Goal: Task Accomplishment & Management: Manage account settings

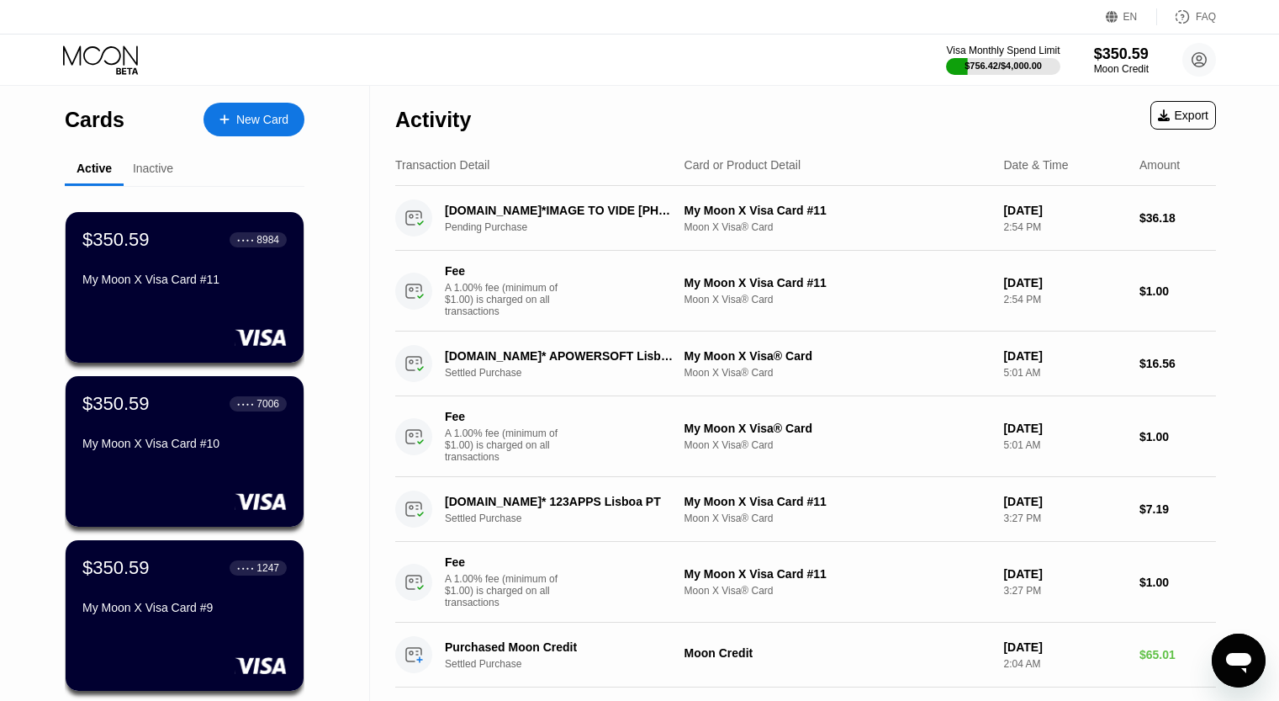
drag, startPoint x: 374, startPoint y: 186, endPoint x: 1245, endPoint y: 377, distance: 891.9
drag, startPoint x: 360, startPoint y: 106, endPoint x: 558, endPoint y: 124, distance: 199.3
drag, startPoint x: 464, startPoint y: 125, endPoint x: 375, endPoint y: 111, distance: 90.3
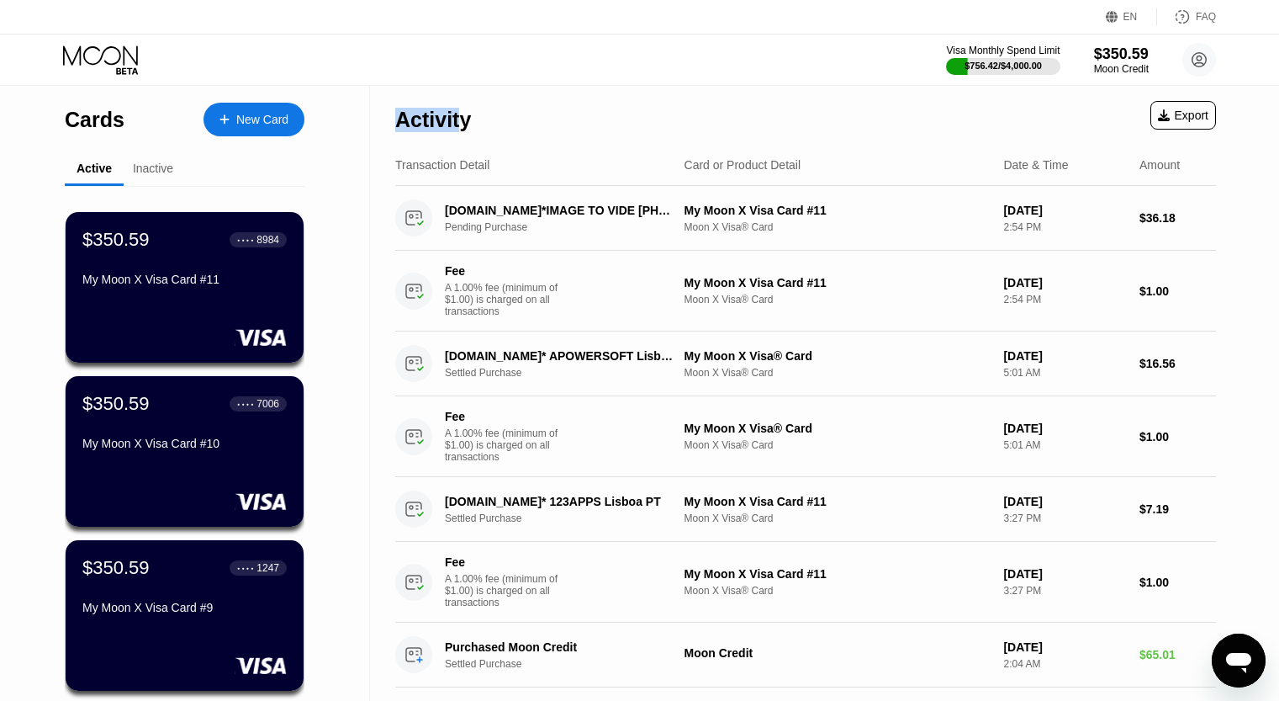
click at [404, 108] on div "Activity" at bounding box center [433, 120] width 76 height 24
drag, startPoint x: 393, startPoint y: 120, endPoint x: 451, endPoint y: 117, distance: 58.1
drag, startPoint x: 402, startPoint y: 130, endPoint x: 475, endPoint y: 121, distance: 73.6
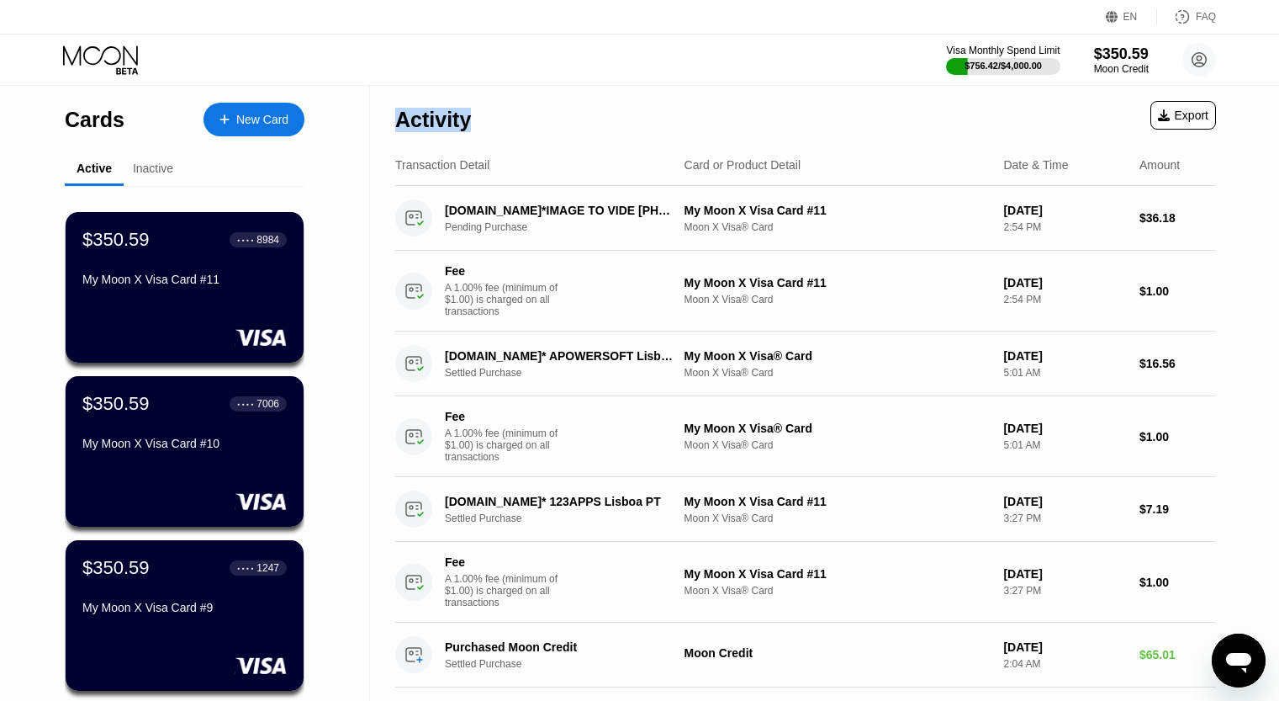
click at [475, 121] on div "Activity Export" at bounding box center [805, 115] width 821 height 59
click at [459, 126] on div "Activity" at bounding box center [433, 120] width 76 height 24
click at [413, 124] on div "Activity" at bounding box center [433, 120] width 76 height 24
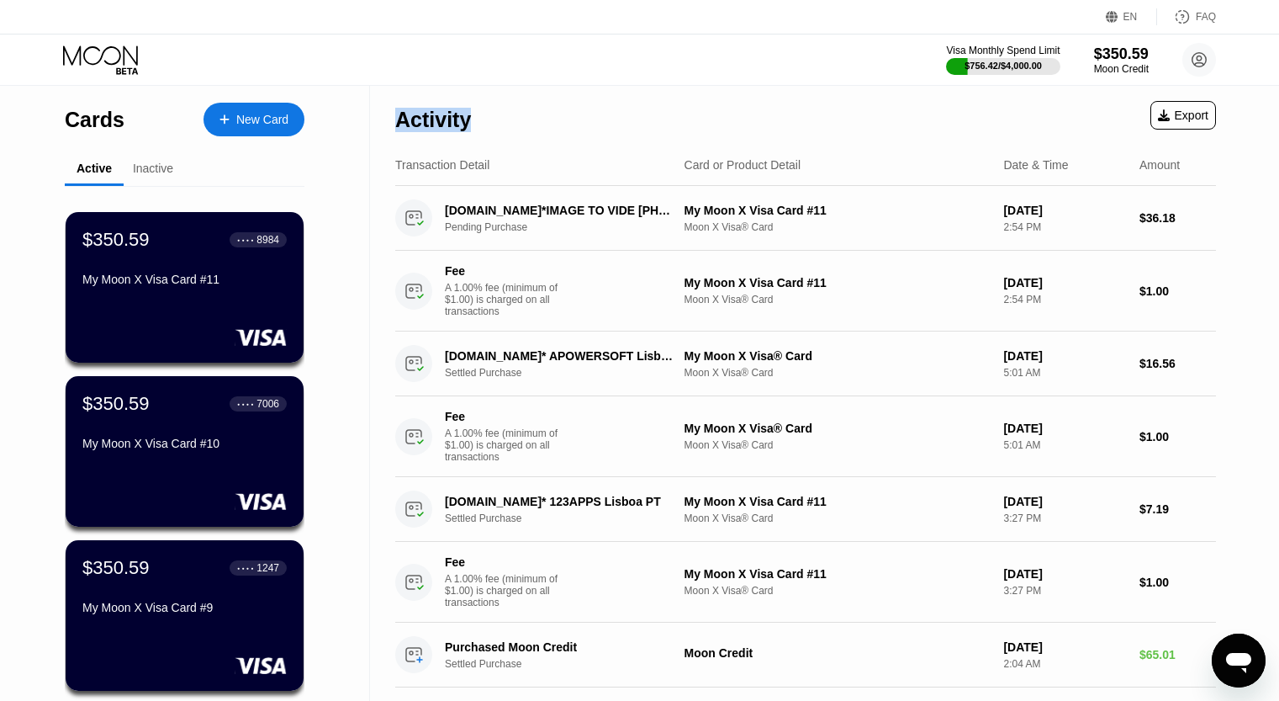
drag, startPoint x: 399, startPoint y: 125, endPoint x: 486, endPoint y: 115, distance: 87.2
click at [486, 115] on div "Activity Export" at bounding box center [805, 115] width 821 height 59
click at [453, 128] on div "Activity" at bounding box center [433, 120] width 76 height 24
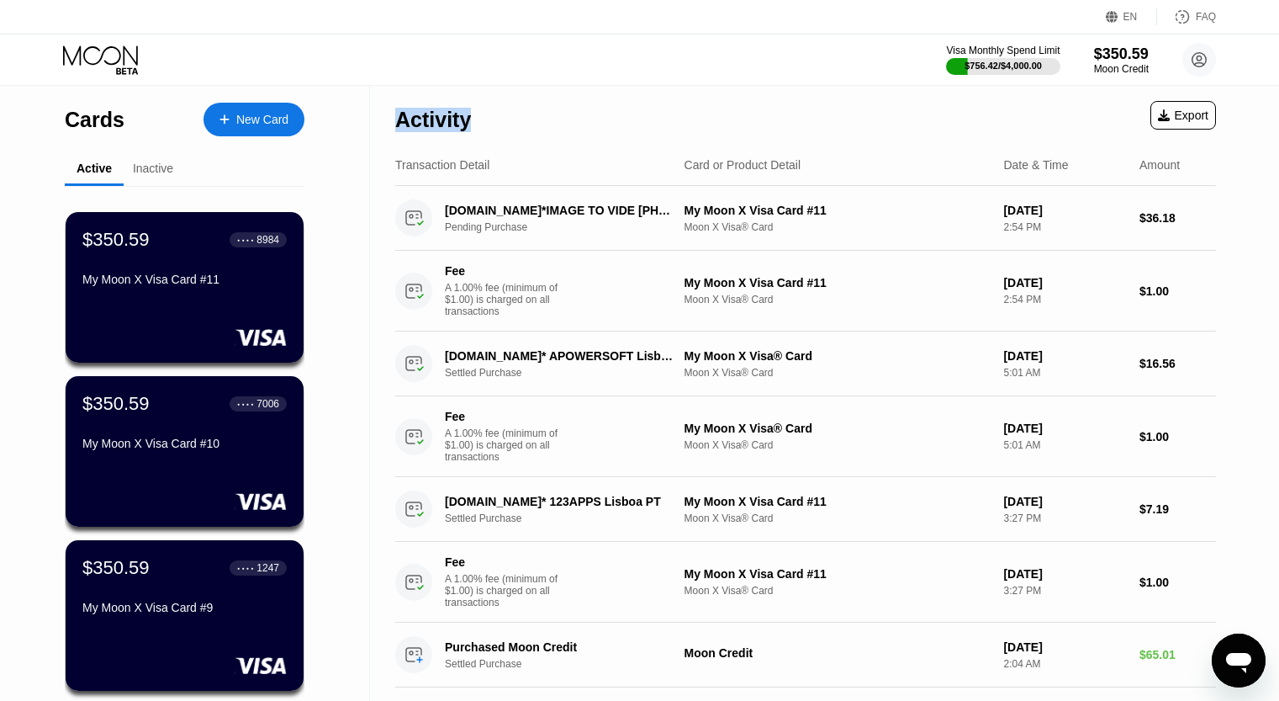
click at [453, 128] on div "Activity" at bounding box center [433, 120] width 76 height 24
click at [443, 108] on div "Activity" at bounding box center [433, 120] width 76 height 24
click at [198, 621] on div "My Moon X Visa Card #9" at bounding box center [185, 610] width 206 height 20
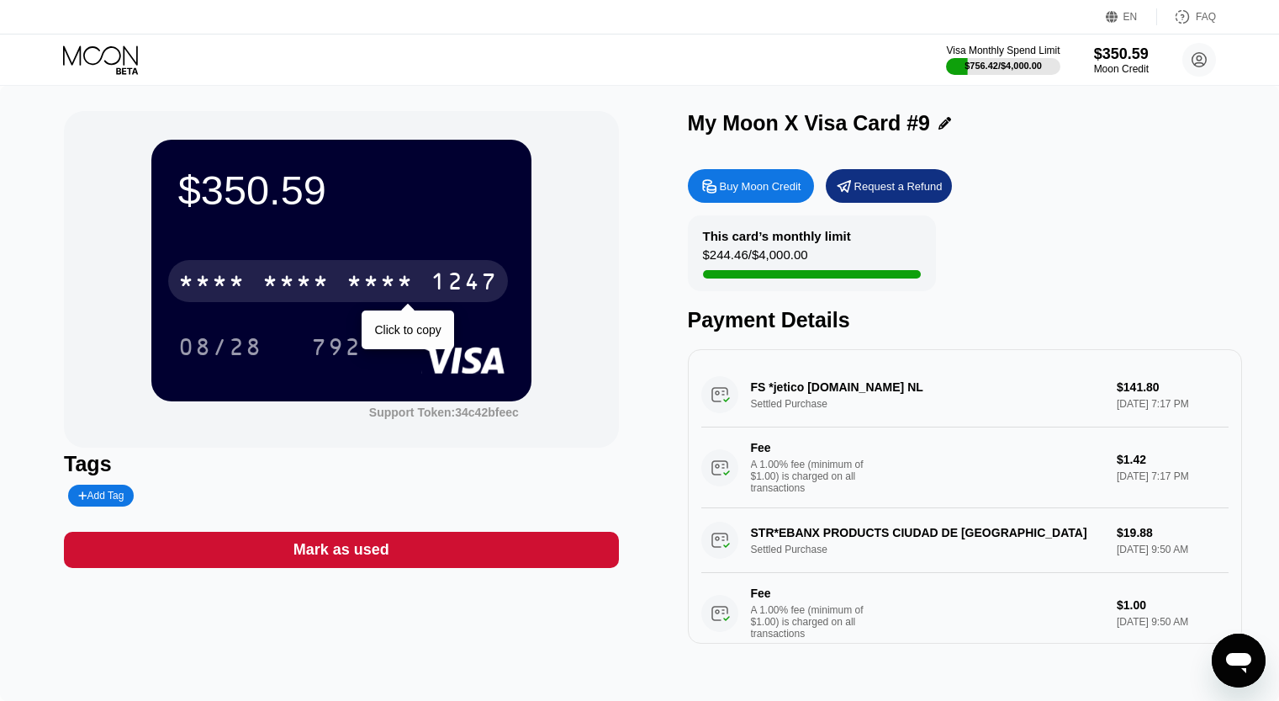
click at [436, 301] on div "* * * * * * * * * * * * 1247" at bounding box center [338, 281] width 340 height 42
click at [330, 267] on div "* * * * * * * * * * * * 1247" at bounding box center [338, 281] width 340 height 42
click at [291, 289] on div "* * * *" at bounding box center [295, 283] width 67 height 27
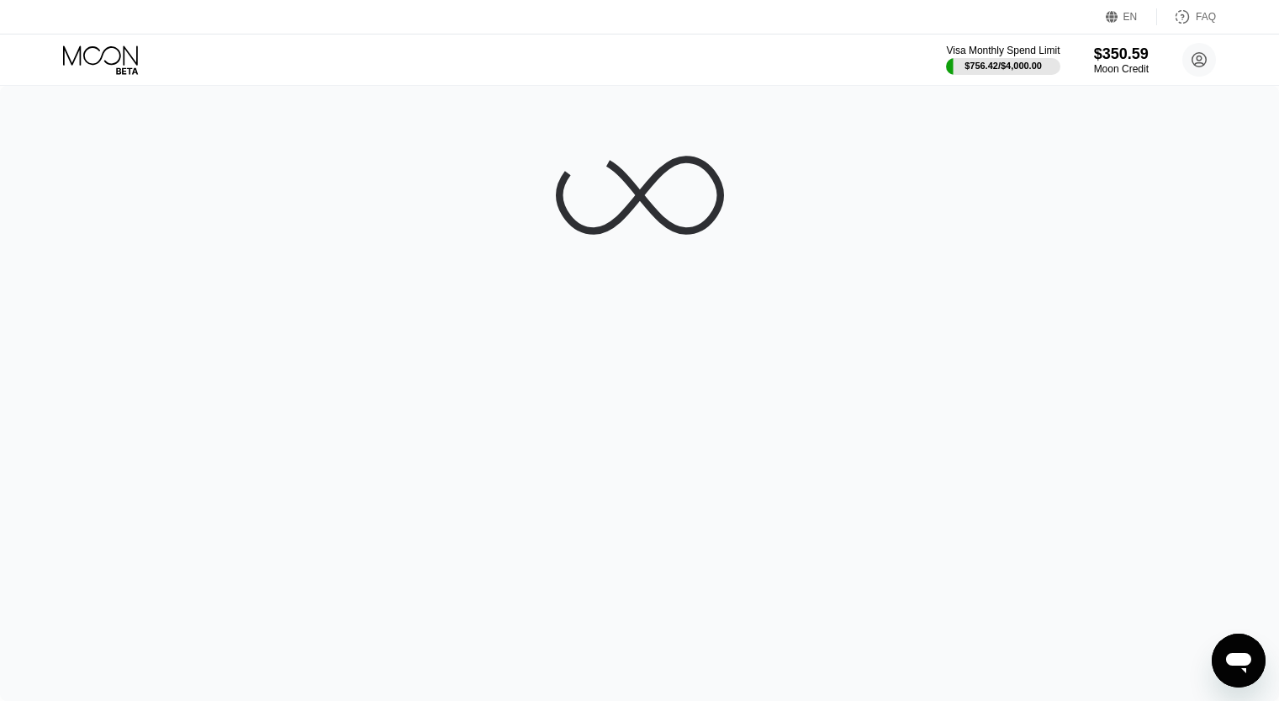
click at [108, 65] on icon at bounding box center [102, 59] width 78 height 29
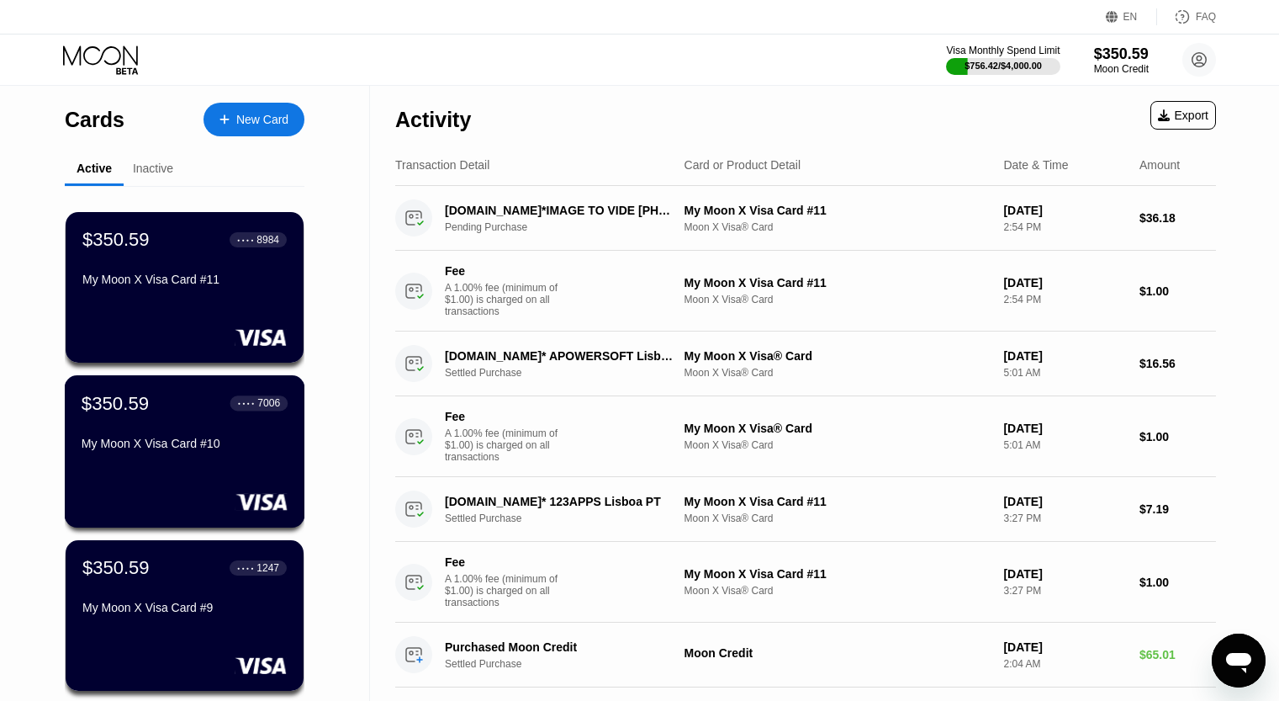
click at [198, 457] on div "My Moon X Visa Card #10" at bounding box center [185, 446] width 206 height 20
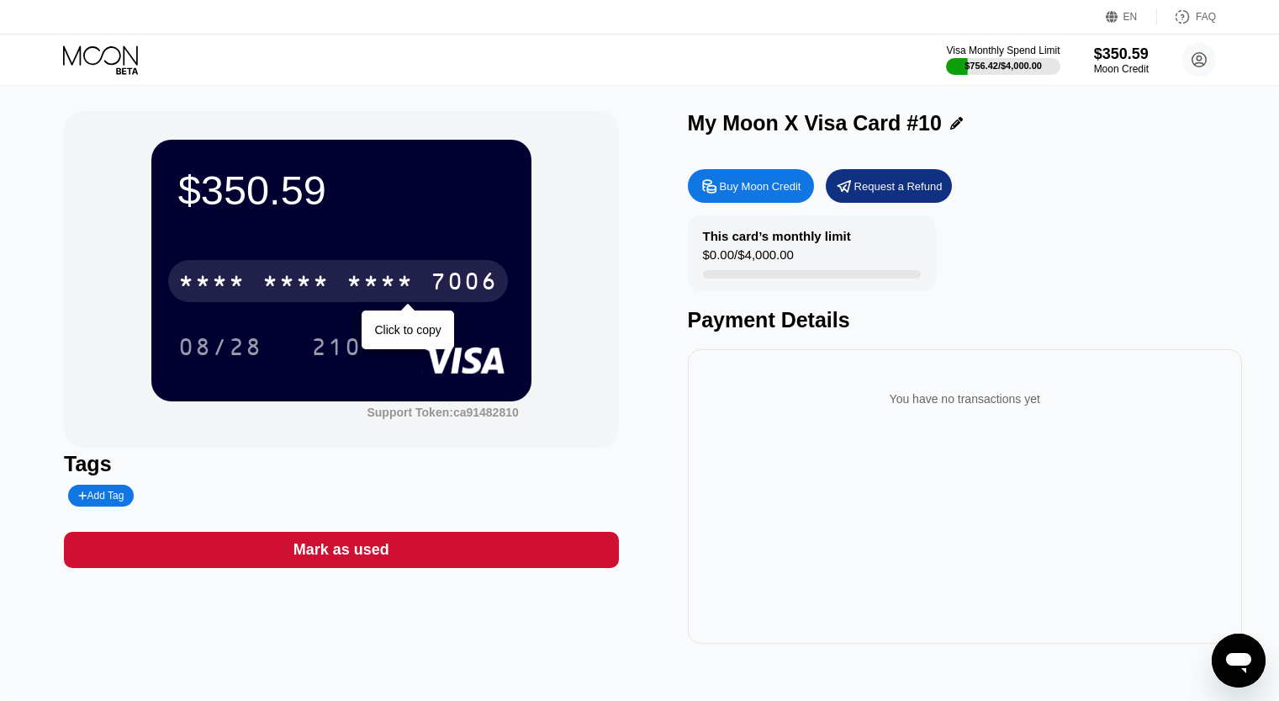
click at [250, 282] on div "* * * * * * * * * * * * 7006" at bounding box center [338, 281] width 340 height 42
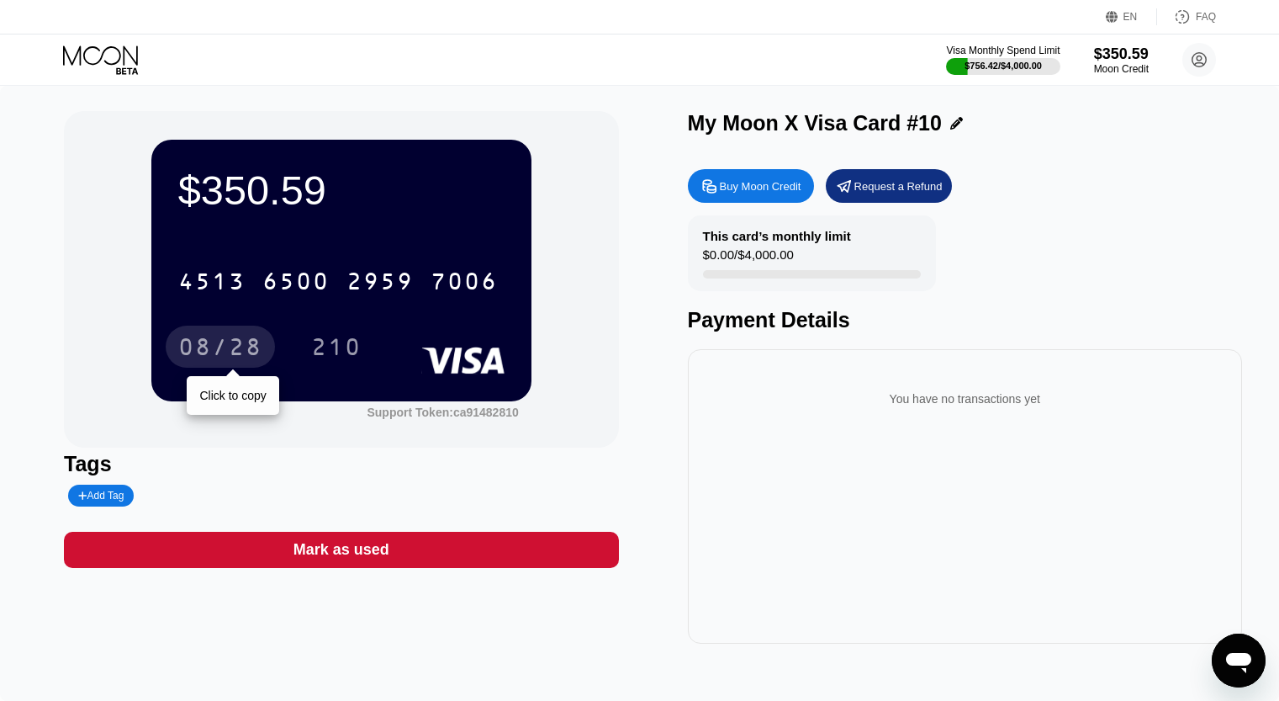
click at [192, 344] on div "08/28" at bounding box center [220, 349] width 84 height 27
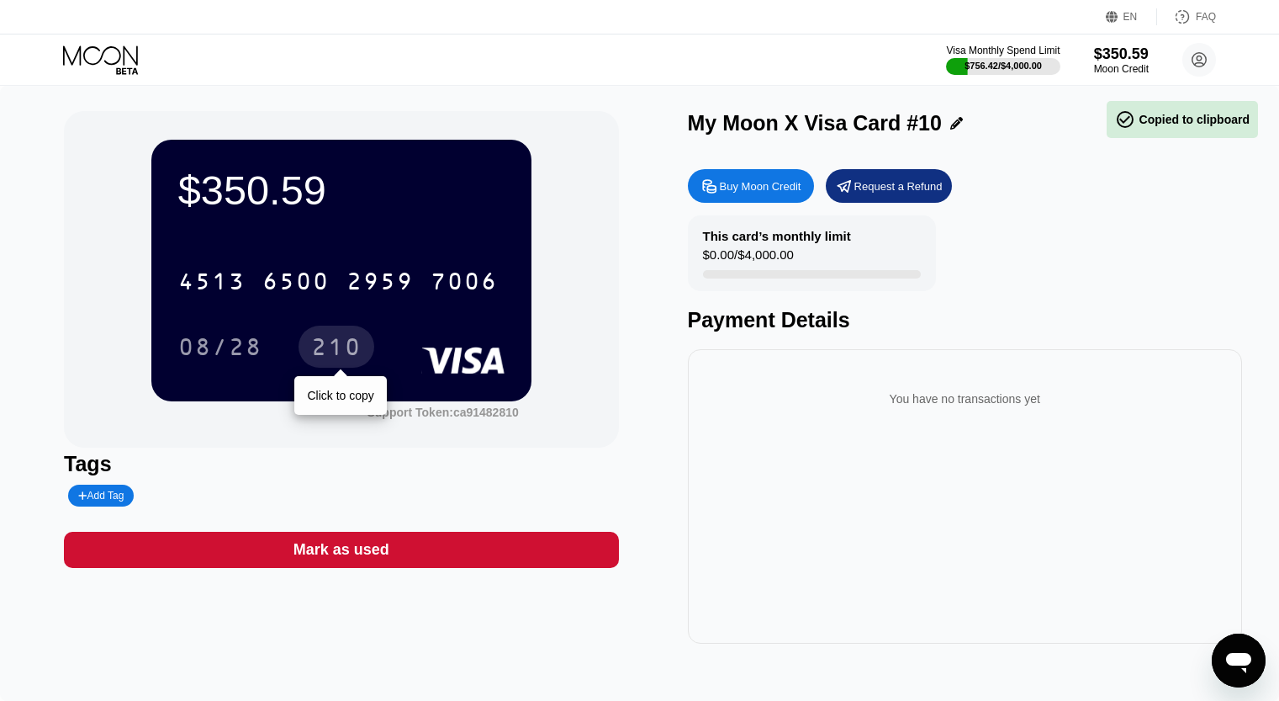
click at [359, 360] on div "210" at bounding box center [336, 349] width 50 height 27
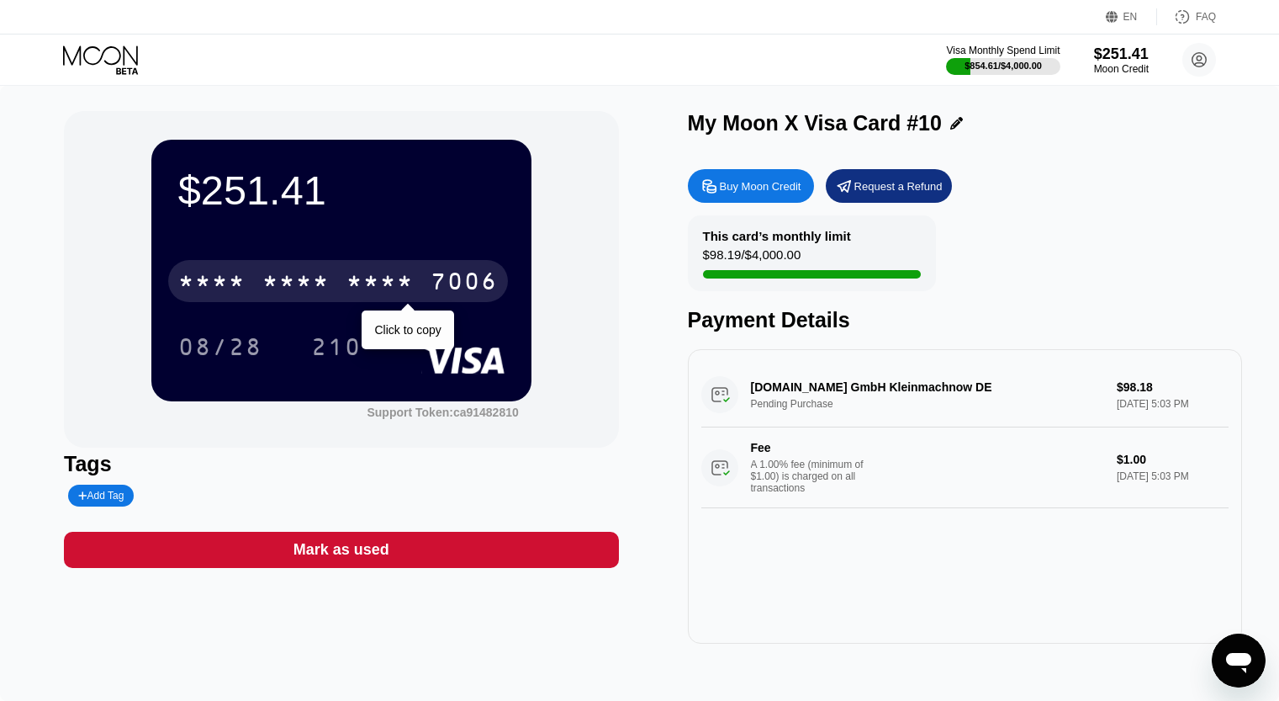
click at [328, 293] on div "* * * *" at bounding box center [295, 283] width 67 height 27
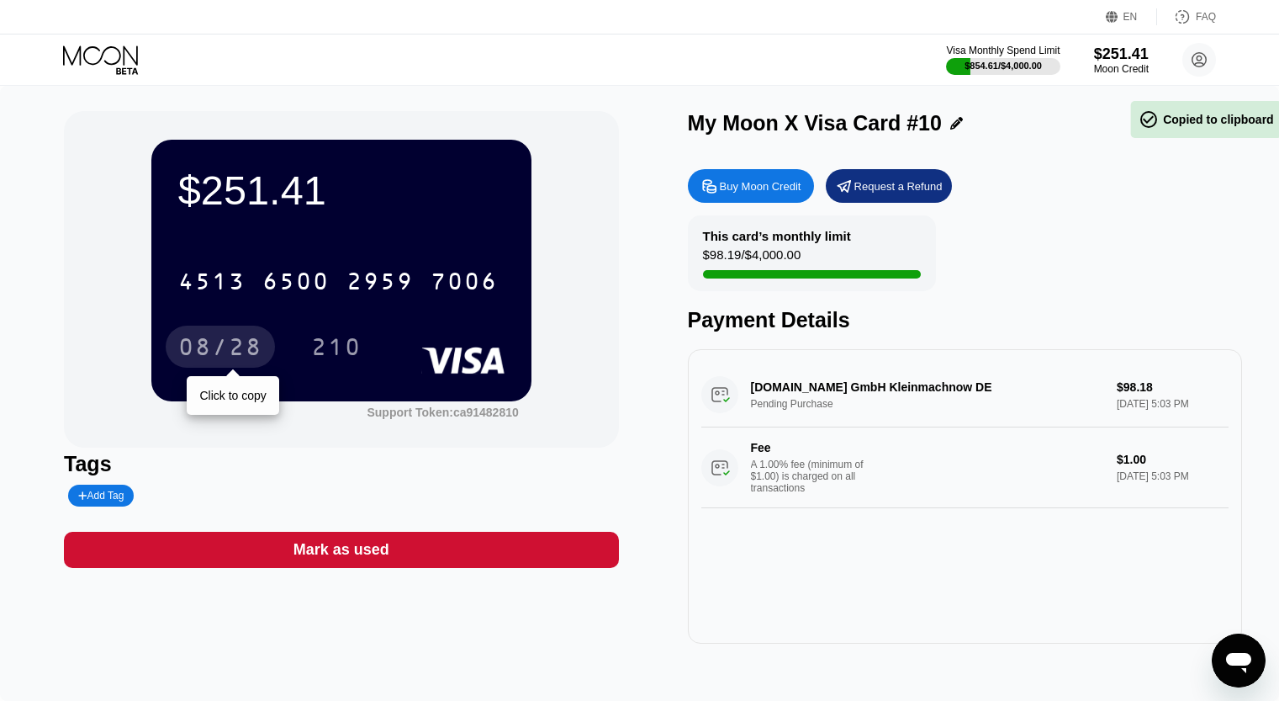
click at [231, 348] on div "08/28" at bounding box center [220, 349] width 84 height 27
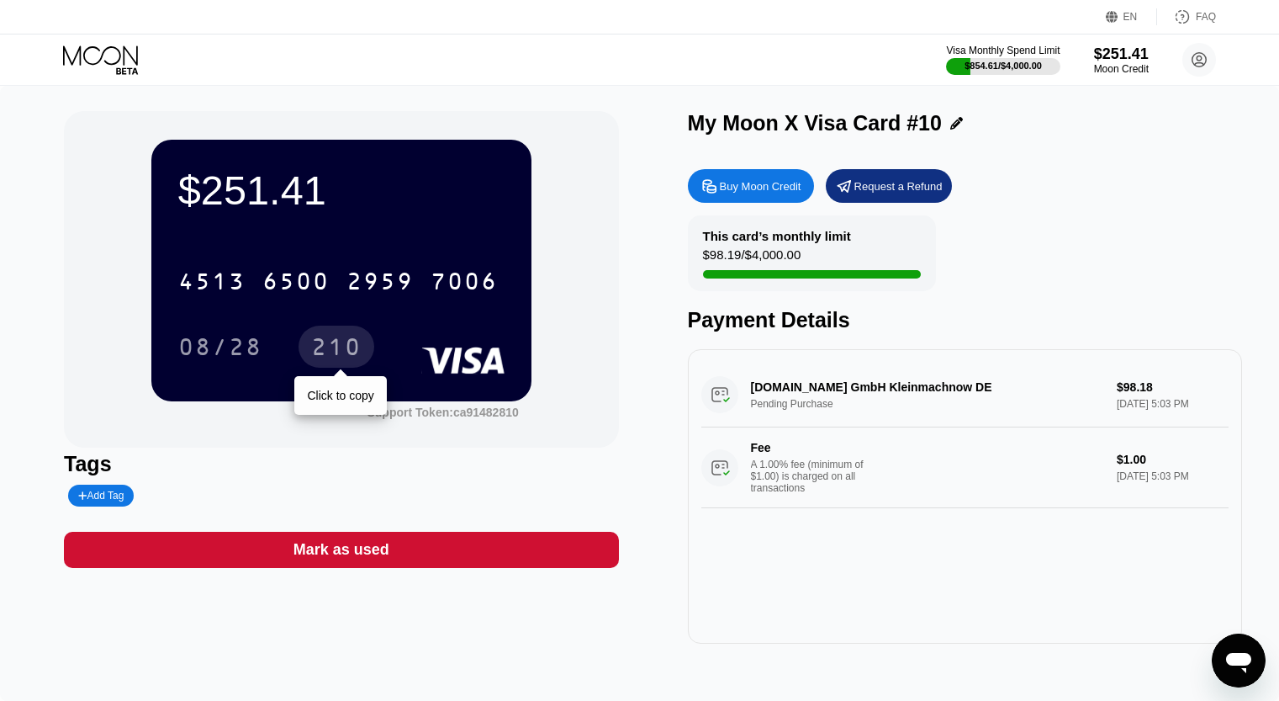
click at [355, 343] on div "210" at bounding box center [336, 349] width 50 height 27
click at [90, 50] on icon at bounding box center [102, 59] width 78 height 29
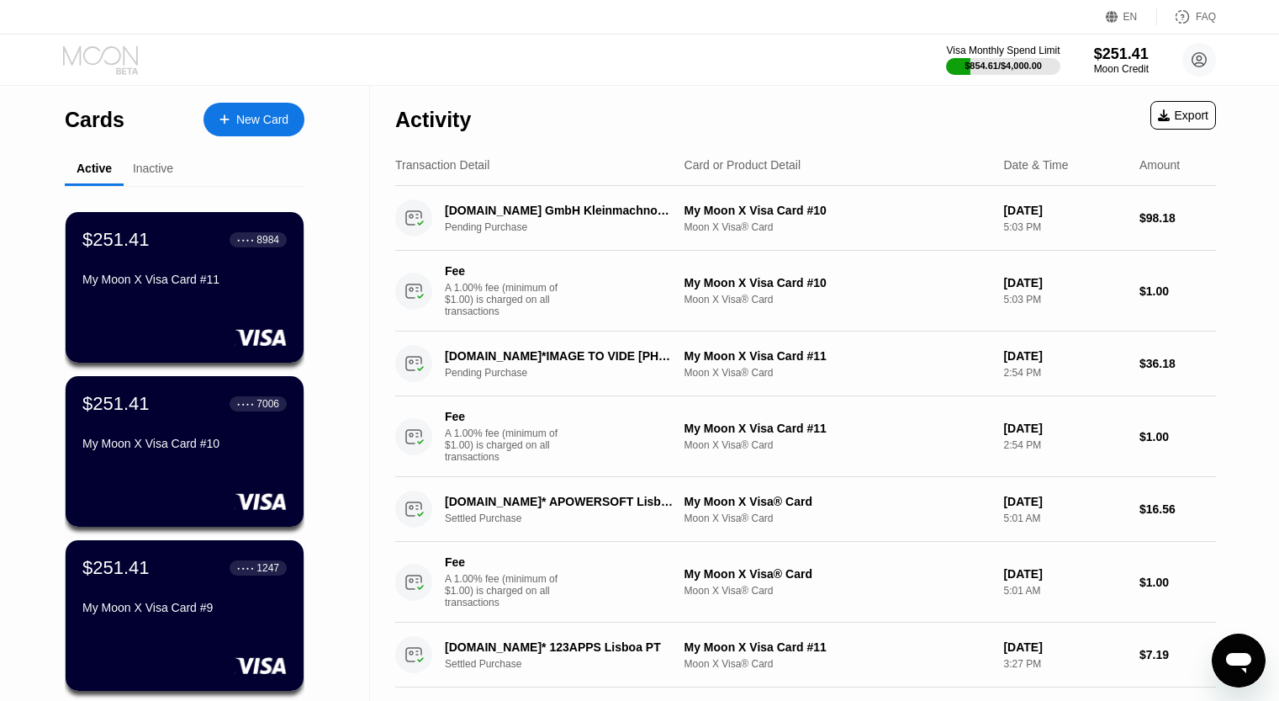
click at [90, 50] on icon at bounding box center [102, 59] width 78 height 29
